Goal: Find specific page/section: Find specific page/section

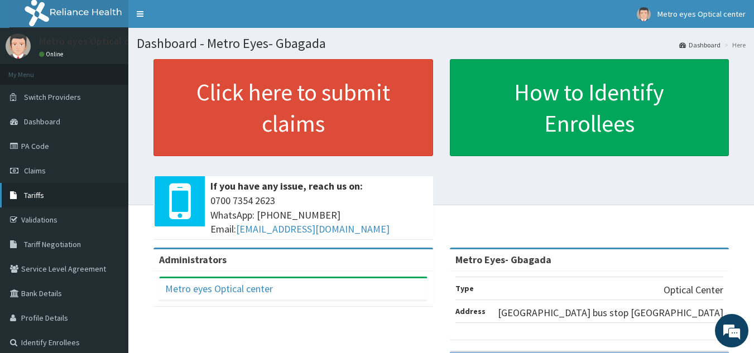
click at [28, 196] on span "Tariffs" at bounding box center [34, 195] width 20 height 10
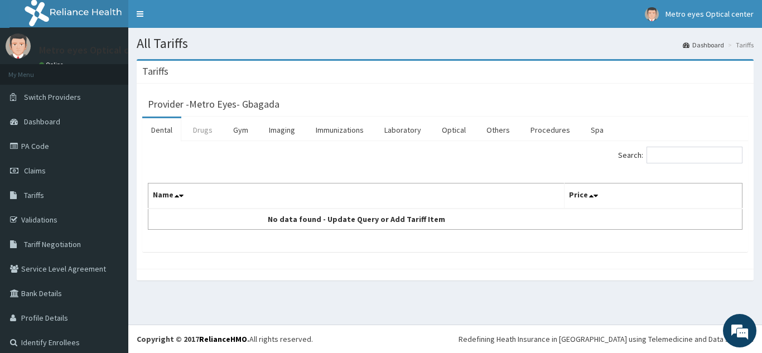
click at [203, 131] on link "Drugs" at bounding box center [202, 129] width 37 height 23
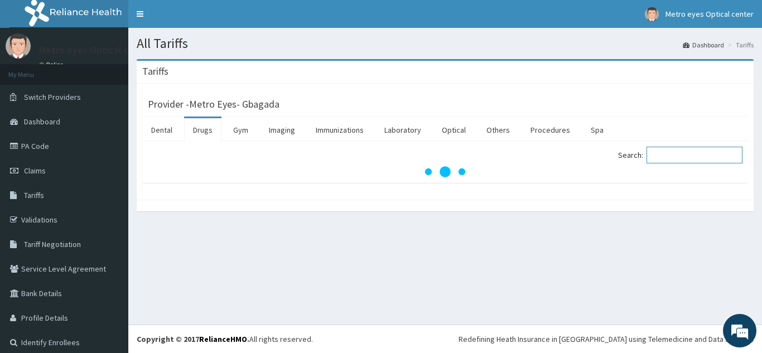
click at [668, 150] on input "Search:" at bounding box center [695, 155] width 96 height 17
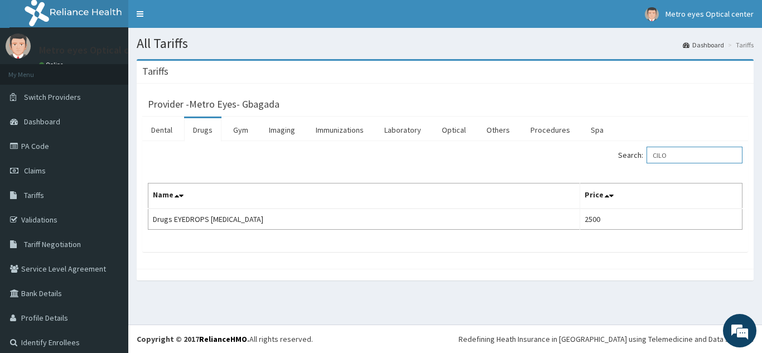
type input "CILO"
click at [36, 145] on link "PA Code" at bounding box center [64, 146] width 128 height 25
